Goal: Check status: Check status

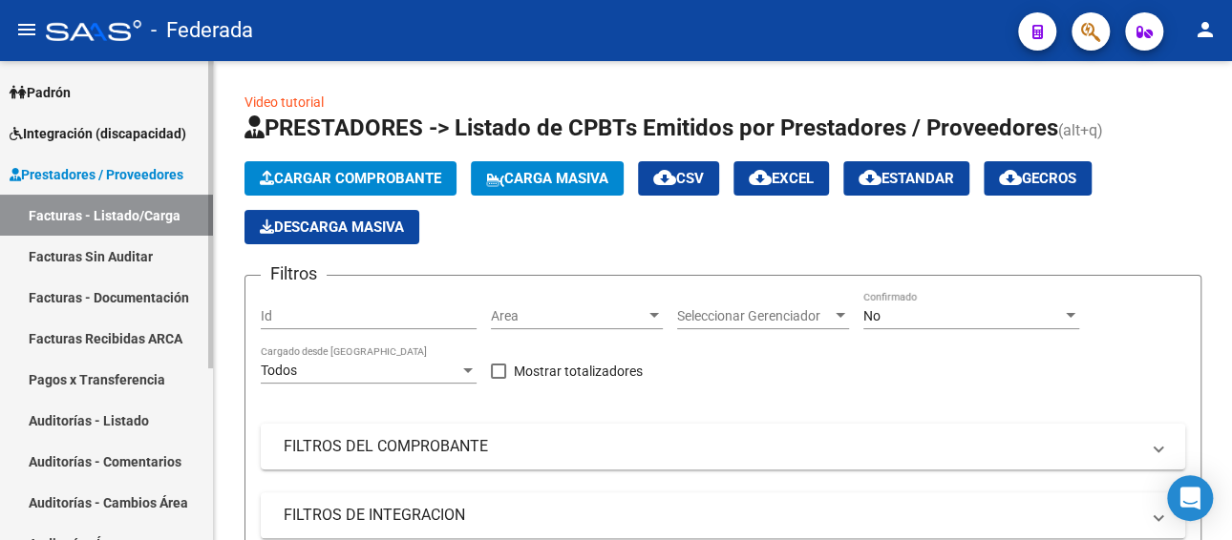
scroll to position [76, 0]
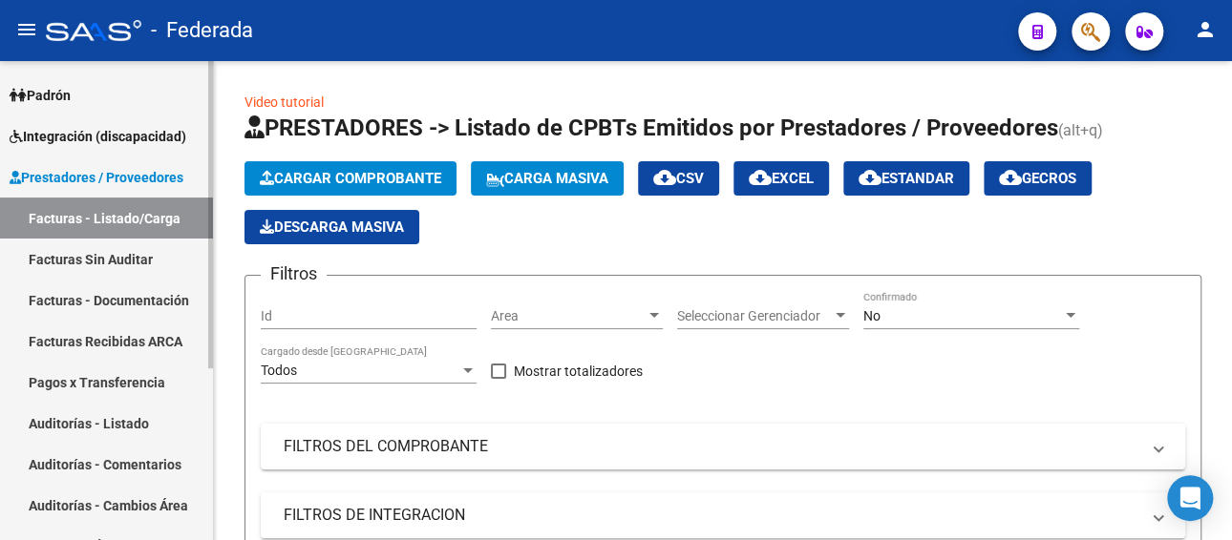
click at [119, 161] on link "Prestadores / Proveedores" at bounding box center [106, 177] width 213 height 41
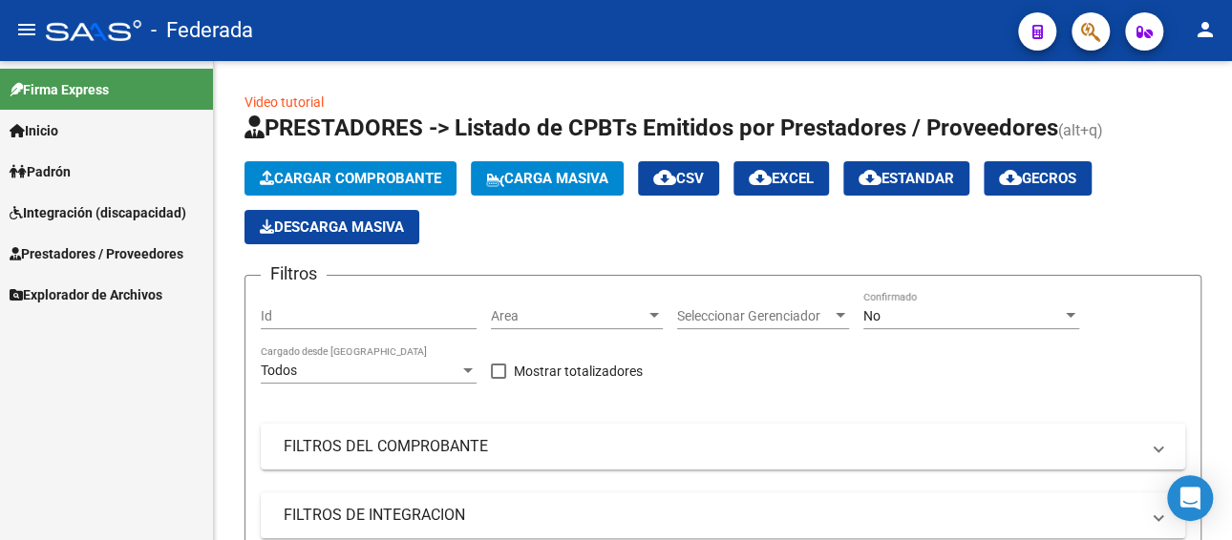
scroll to position [0, 0]
click at [107, 197] on link "Integración (discapacidad)" at bounding box center [106, 212] width 213 height 41
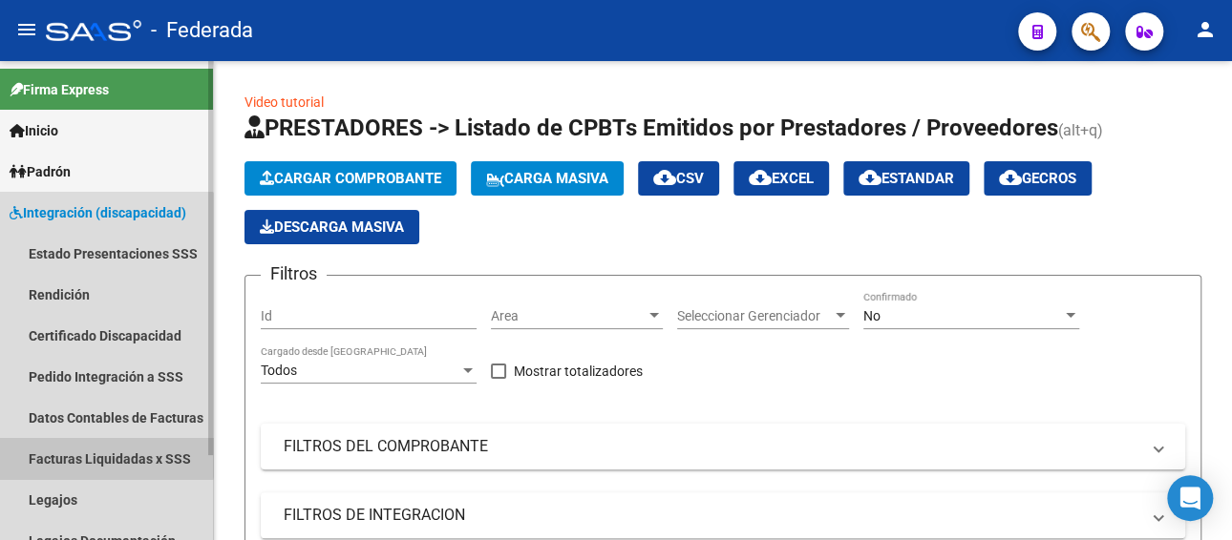
click at [95, 455] on link "Facturas Liquidadas x SSS" at bounding box center [106, 458] width 213 height 41
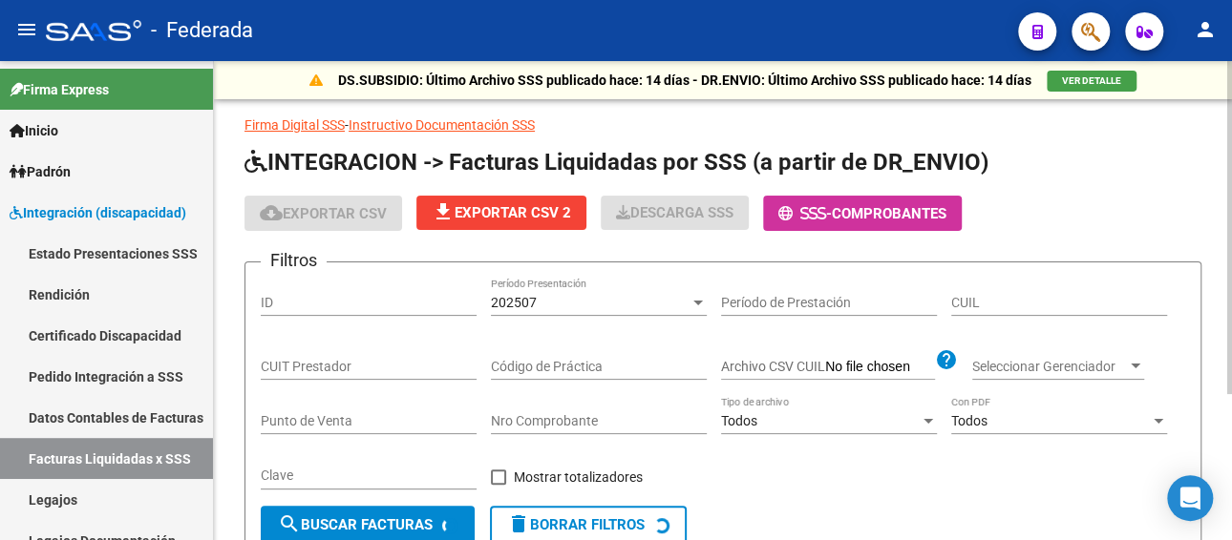
click at [547, 306] on div "202507 Período Presentación" at bounding box center [599, 297] width 216 height 38
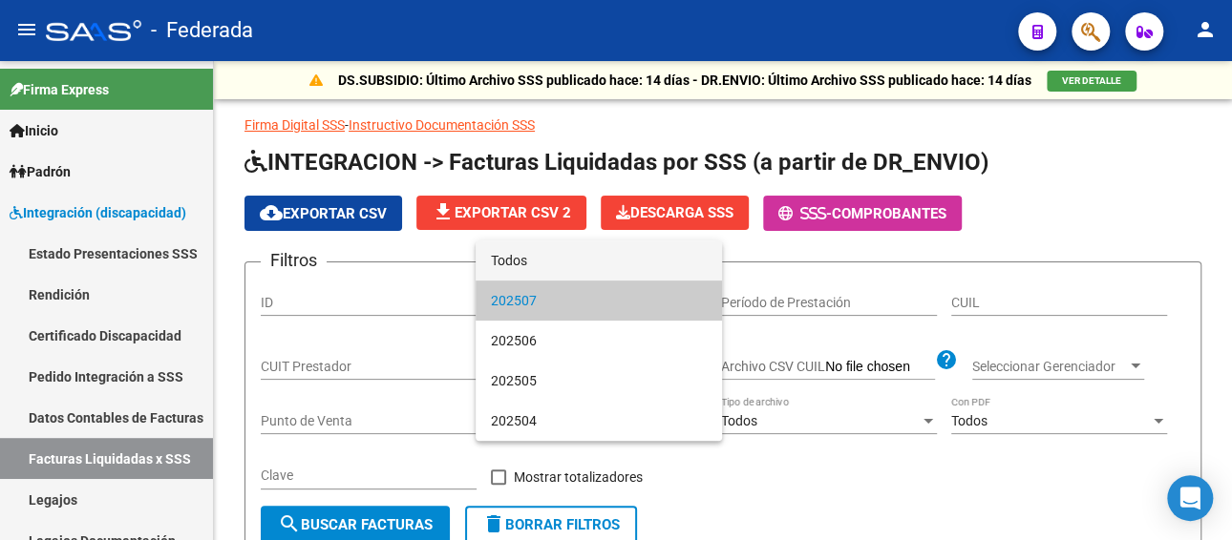
click at [550, 270] on span "Todos" at bounding box center [599, 261] width 216 height 40
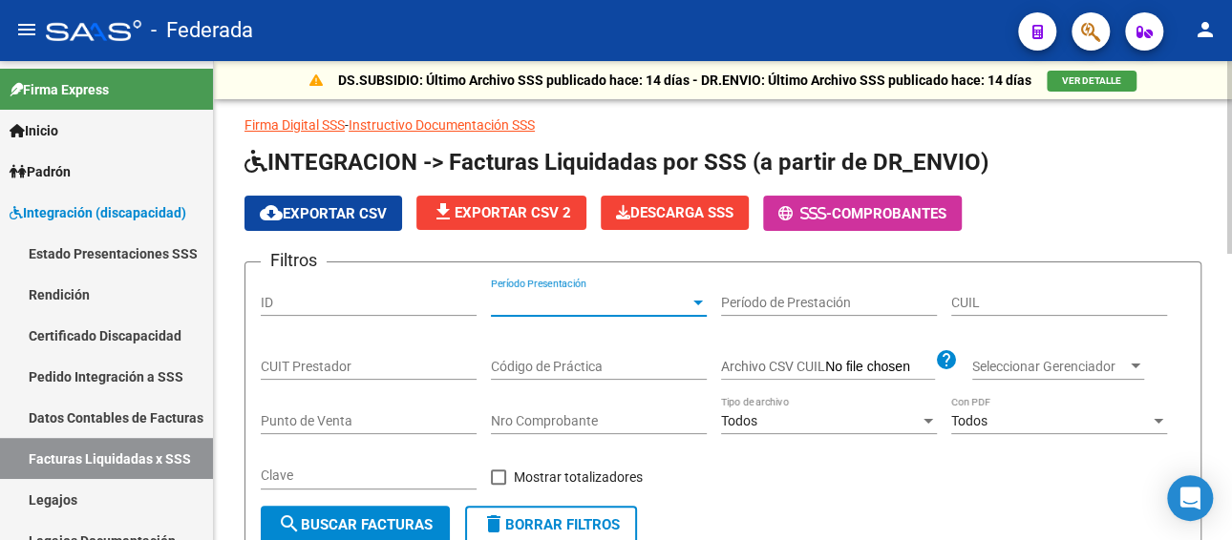
paste input "20-56506876-9"
click at [997, 298] on input "20-56506876-9" at bounding box center [1059, 303] width 216 height 16
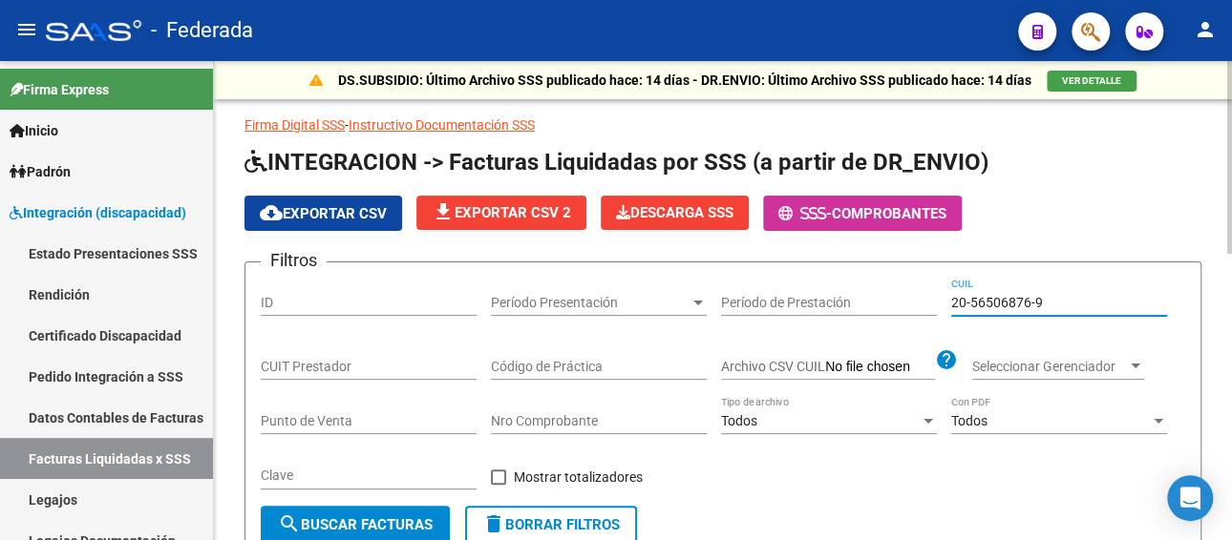
type input "20-56506876-9"
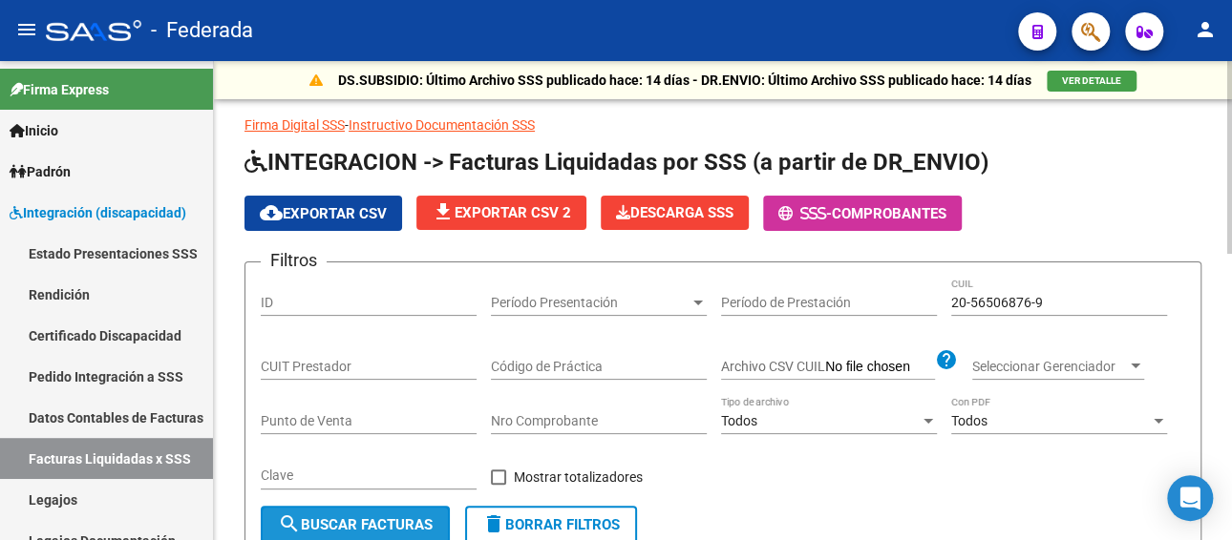
click at [403, 517] on span "search Buscar Facturas" at bounding box center [355, 525] width 155 height 17
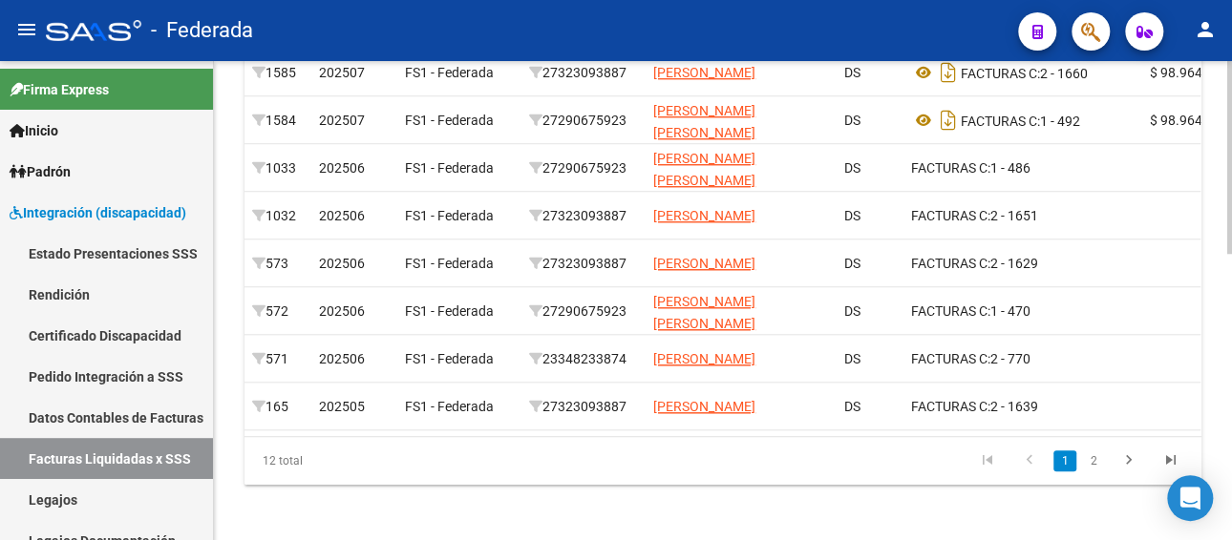
scroll to position [712, 0]
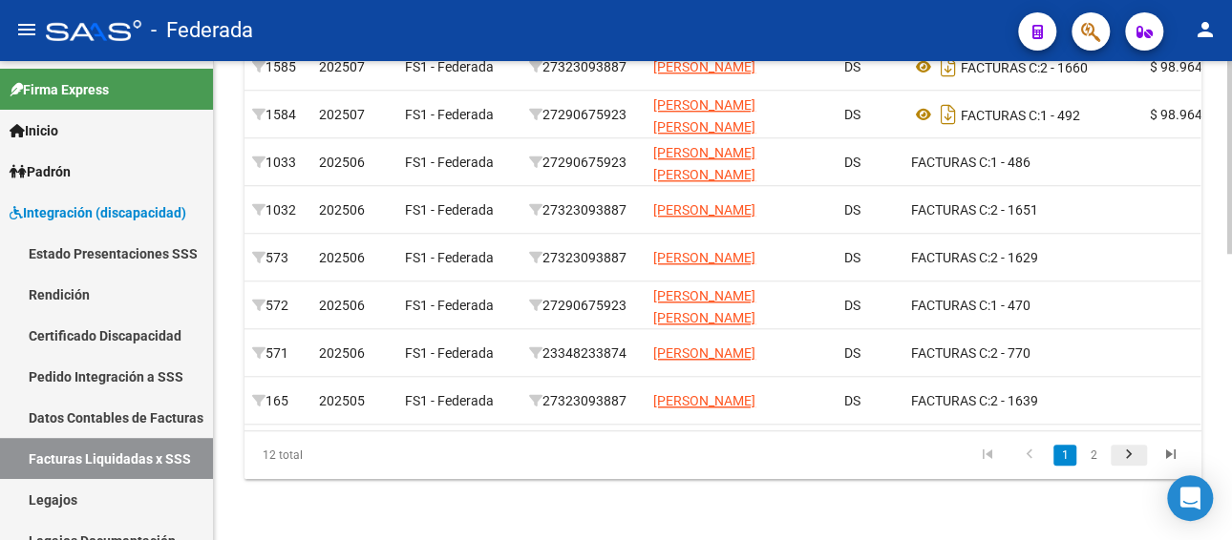
click at [1120, 457] on icon "go to next page" at bounding box center [1128, 457] width 25 height 23
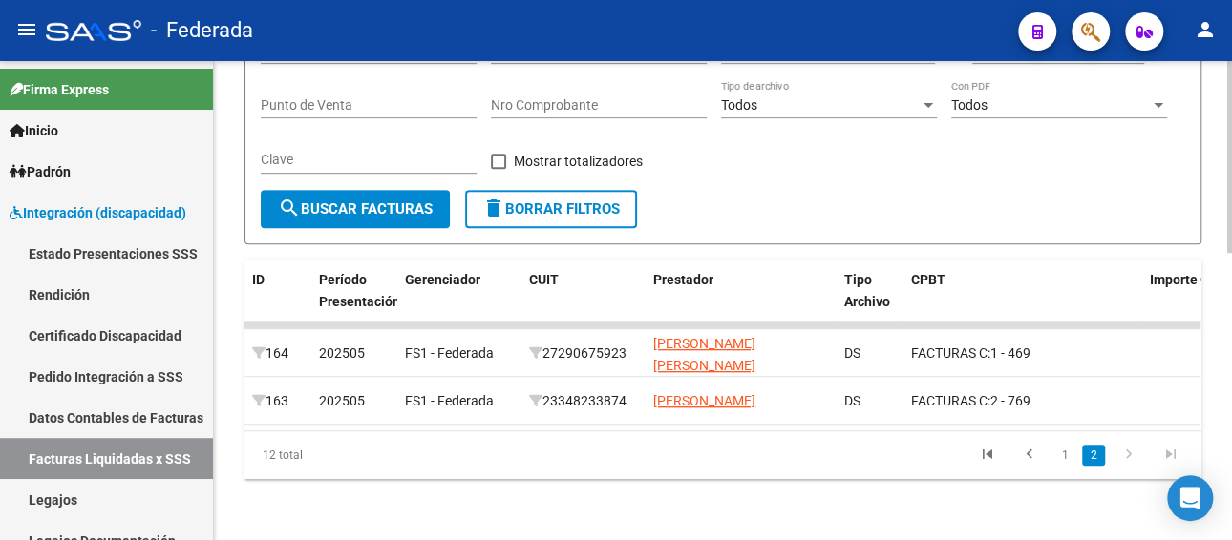
scroll to position [331, 0]
click at [1033, 457] on icon "go to previous page" at bounding box center [1029, 457] width 25 height 23
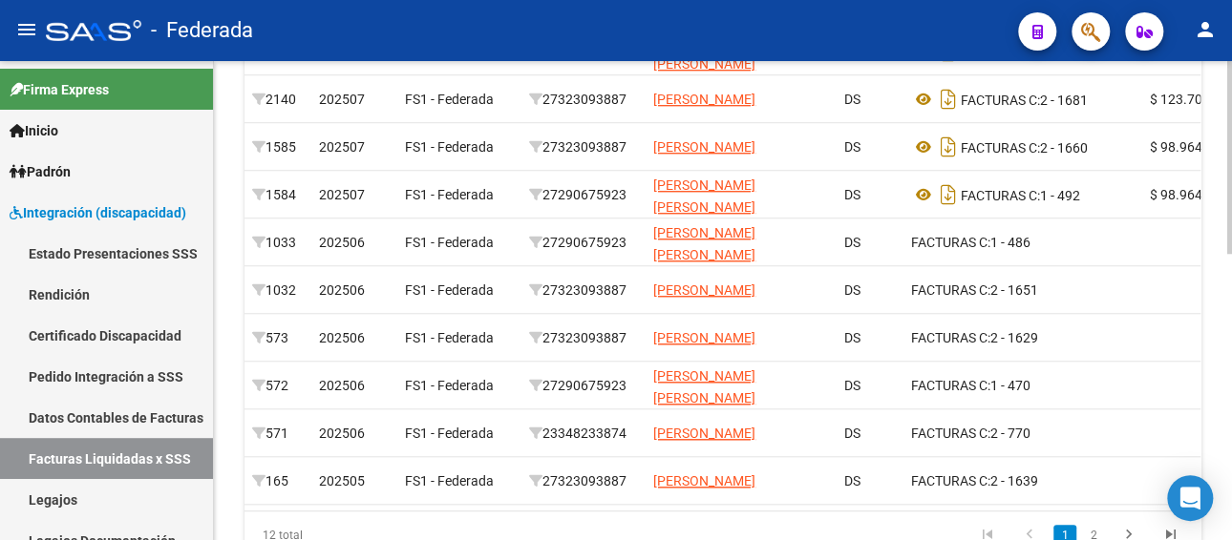
scroll to position [712, 0]
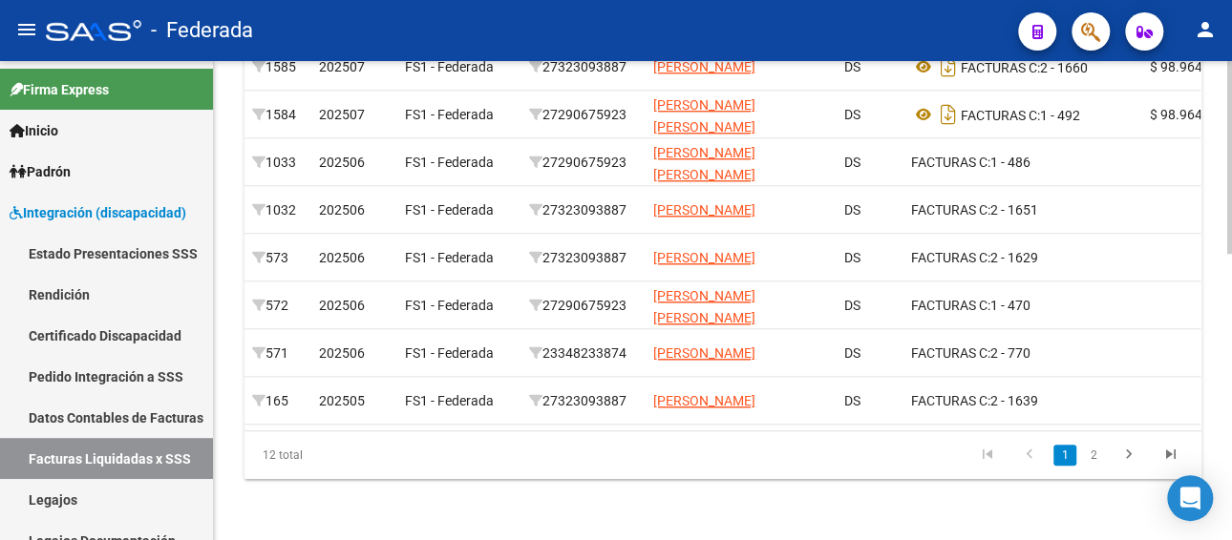
click at [986, 460] on icon "go to first page" at bounding box center [987, 457] width 25 height 23
click at [1130, 457] on icon "go to next page" at bounding box center [1128, 457] width 25 height 23
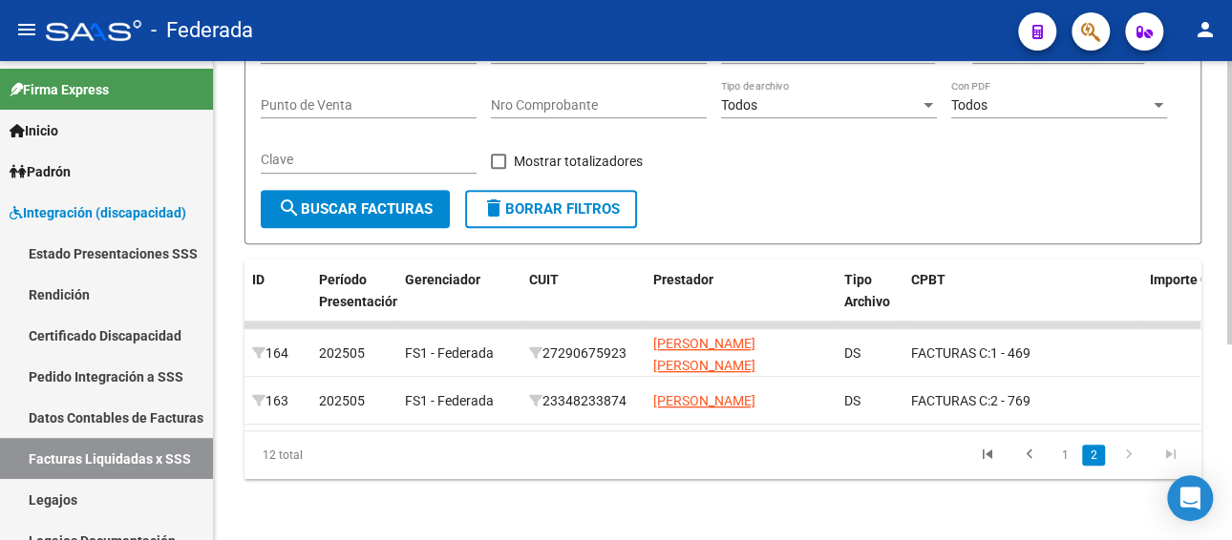
scroll to position [331, 0]
click at [1020, 459] on icon "go to previous page" at bounding box center [1029, 457] width 25 height 23
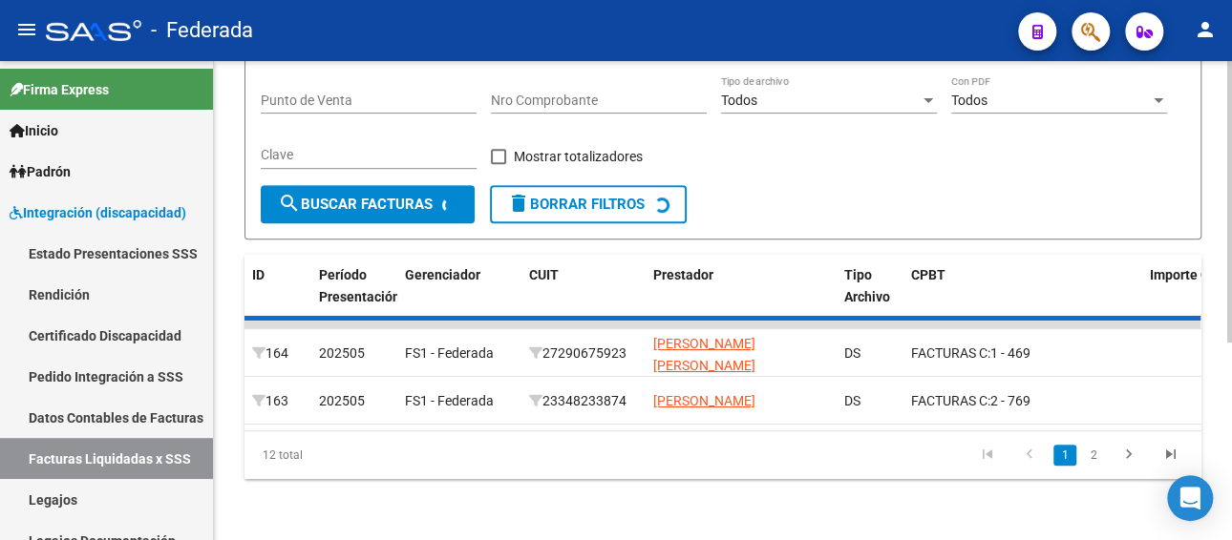
click at [1020, 459] on div "ID Período Presentación Gerenciador CUIT Prestador Tipo Archivo CPBT Importe CP…" at bounding box center [722, 367] width 957 height 224
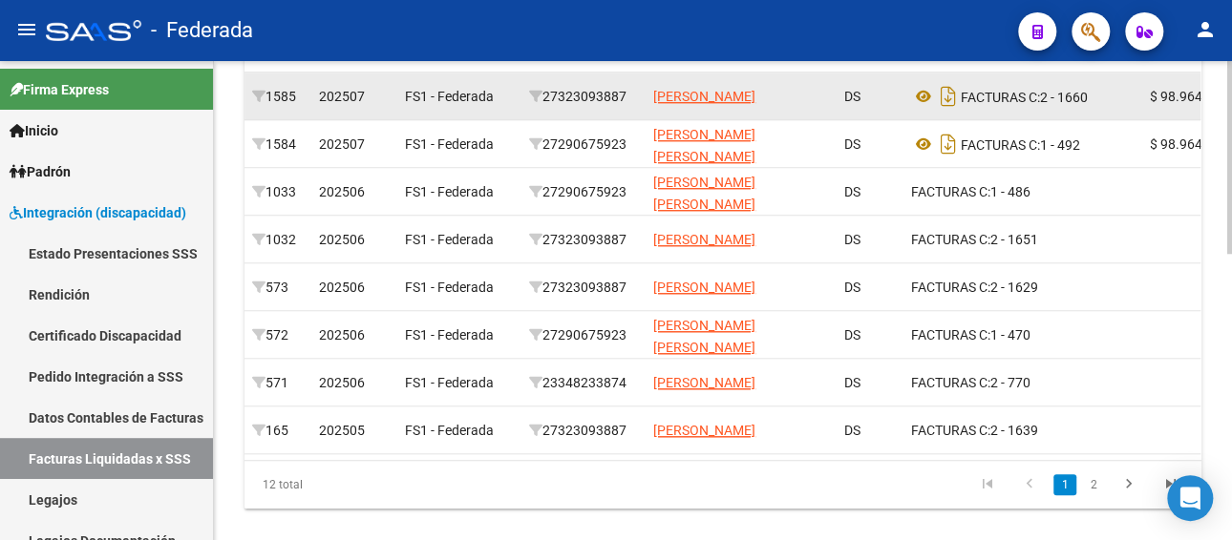
scroll to position [712, 0]
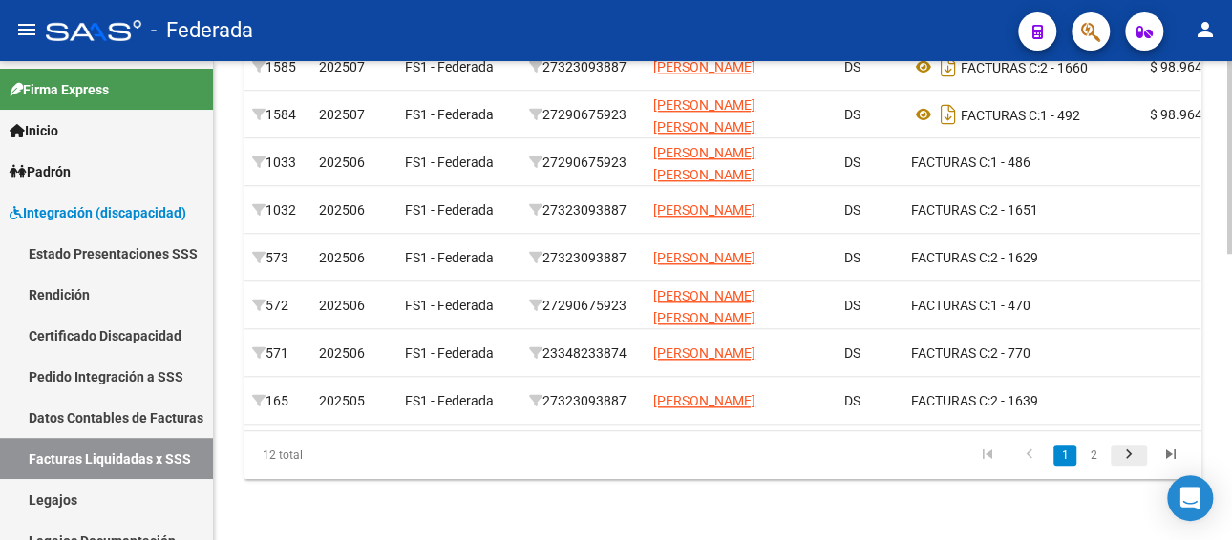
click at [1121, 450] on icon "go to next page" at bounding box center [1128, 457] width 25 height 23
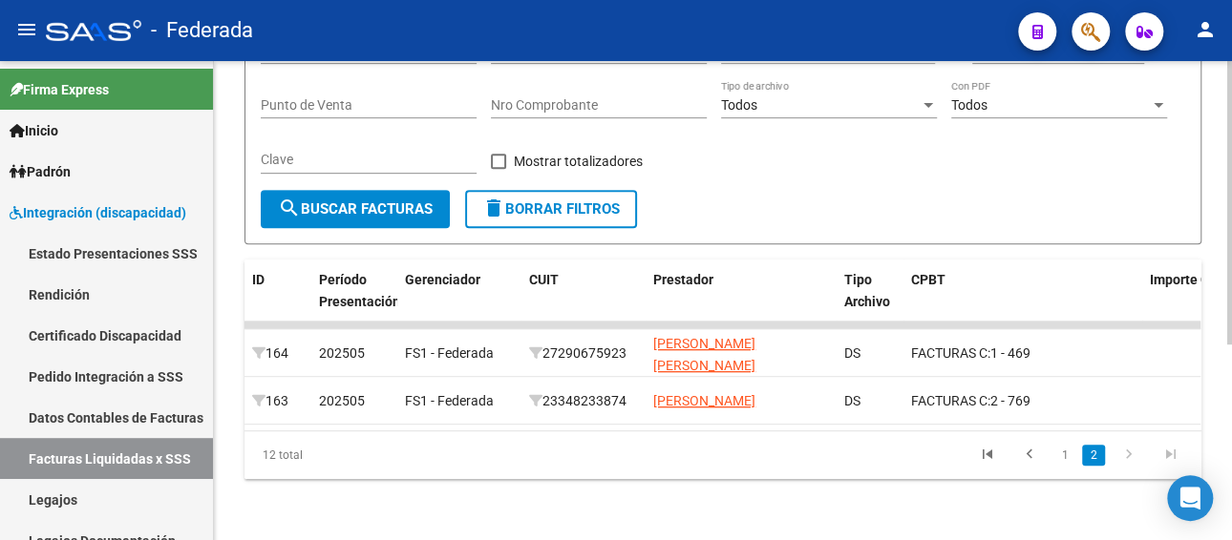
scroll to position [331, 0]
click at [1031, 460] on icon "go to previous page" at bounding box center [1029, 457] width 25 height 23
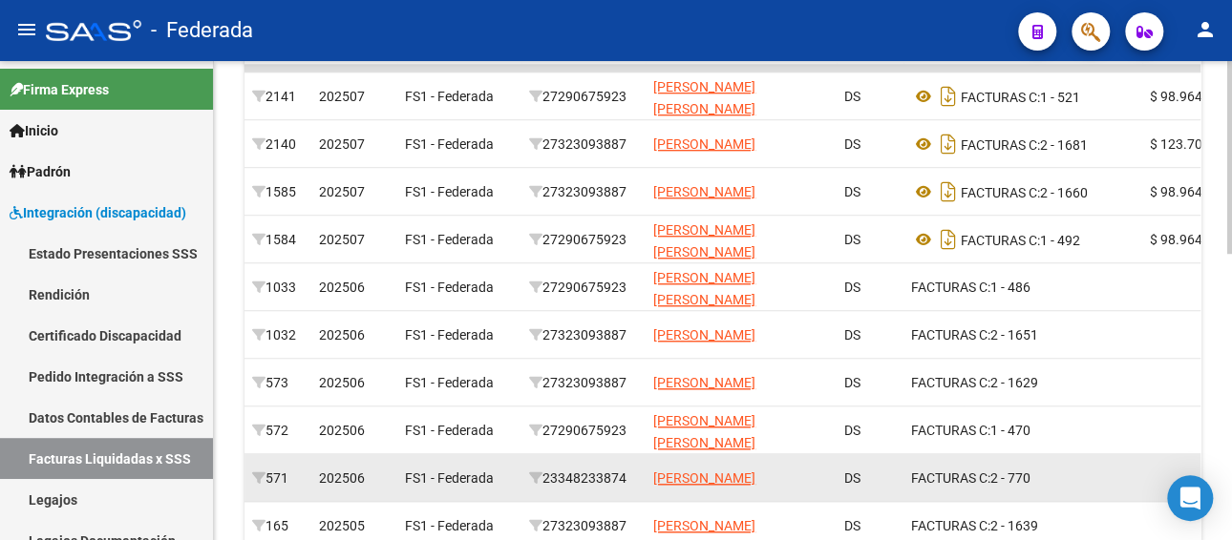
scroll to position [617, 0]
